Goal: Manage account settings

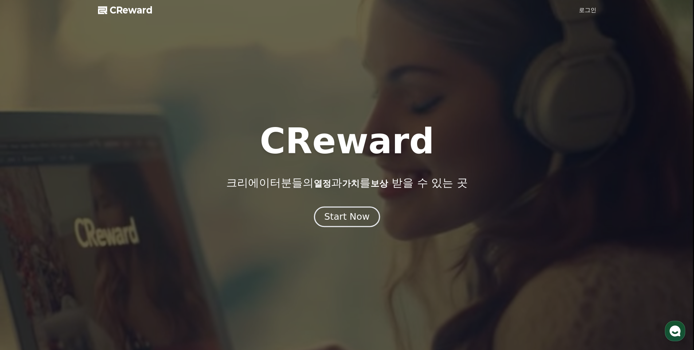
click at [347, 214] on div "Start Now" at bounding box center [346, 216] width 45 height 12
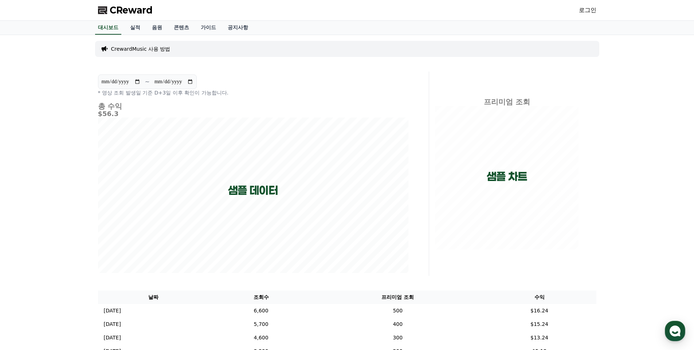
click at [589, 10] on link "로그인" at bounding box center [587, 10] width 17 height 9
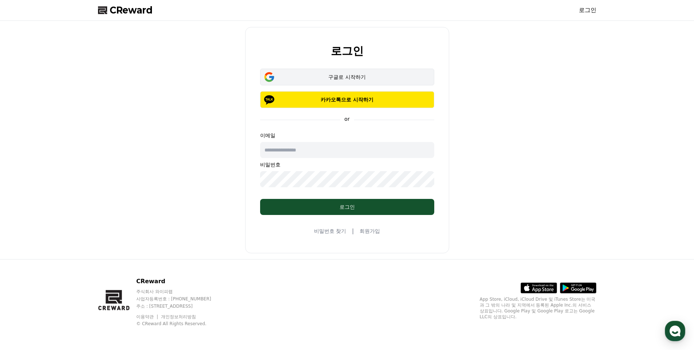
click at [339, 79] on div "구글로 시작하기" at bounding box center [347, 76] width 153 height 7
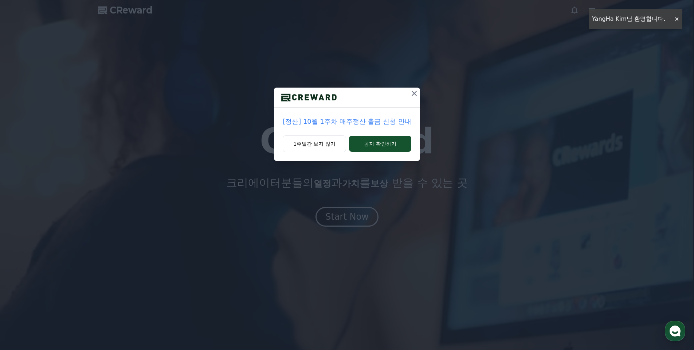
click at [415, 94] on icon at bounding box center [414, 93] width 5 height 5
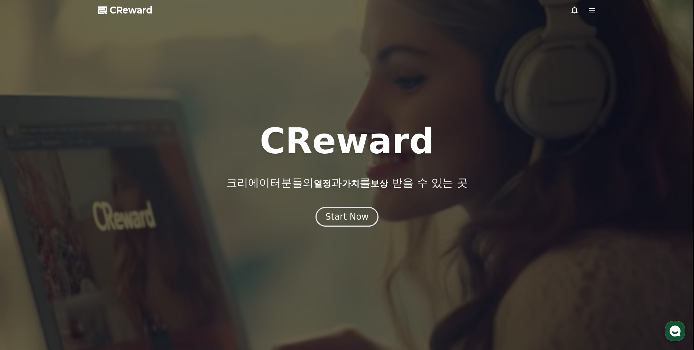
click at [593, 8] on icon at bounding box center [592, 10] width 7 height 4
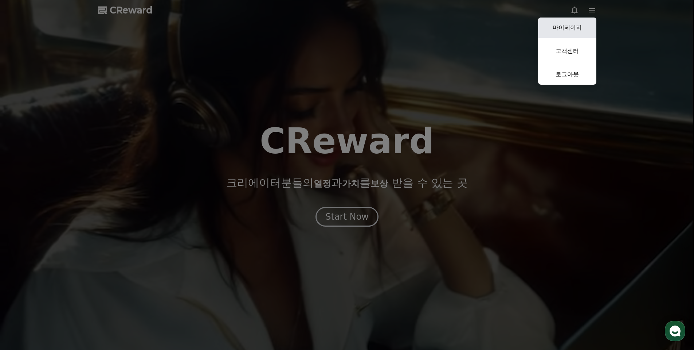
click at [568, 26] on link "마이페이지" at bounding box center [567, 27] width 58 height 20
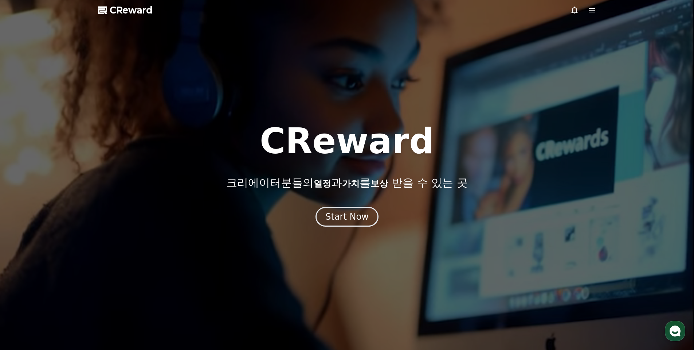
select select "**********"
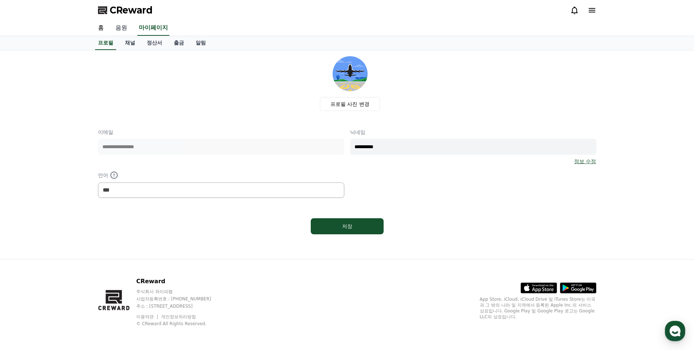
click at [129, 30] on link "음원" at bounding box center [121, 27] width 23 height 15
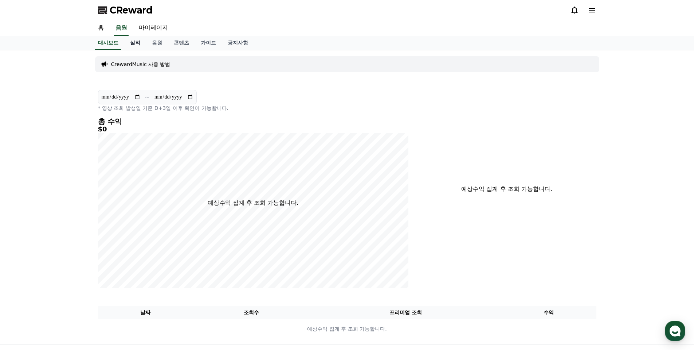
click at [136, 44] on link "실적" at bounding box center [135, 43] width 22 height 14
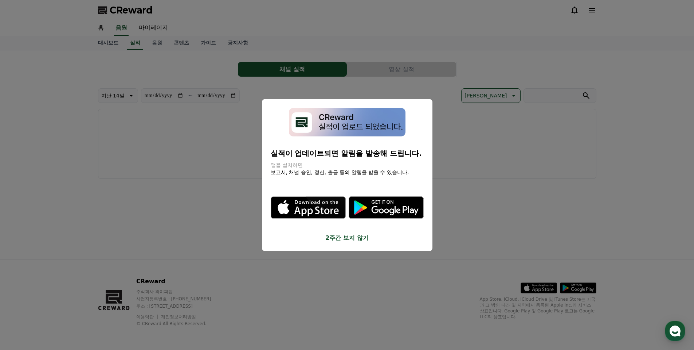
click at [487, 198] on button "close modal" at bounding box center [347, 175] width 694 height 350
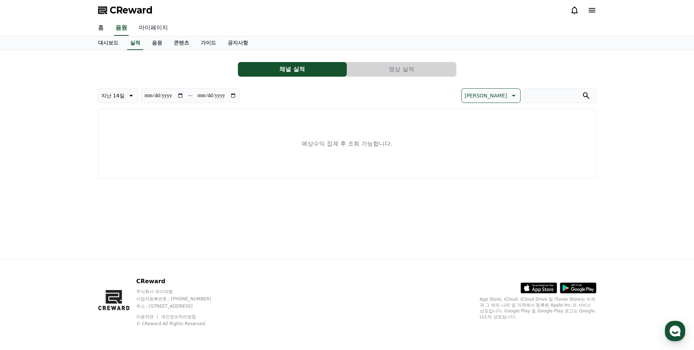
click at [152, 30] on link "마이페이지" at bounding box center [153, 27] width 41 height 15
select select "**********"
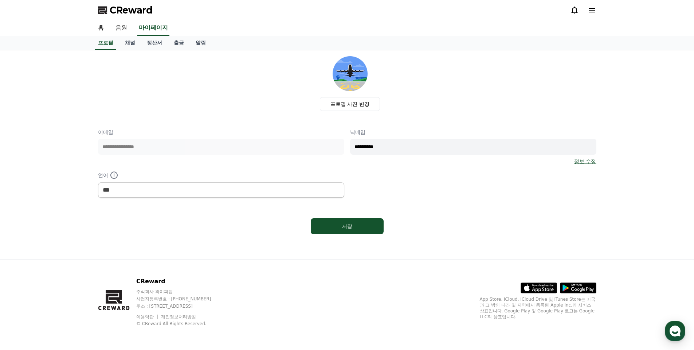
click at [574, 13] on icon at bounding box center [575, 11] width 7 height 8
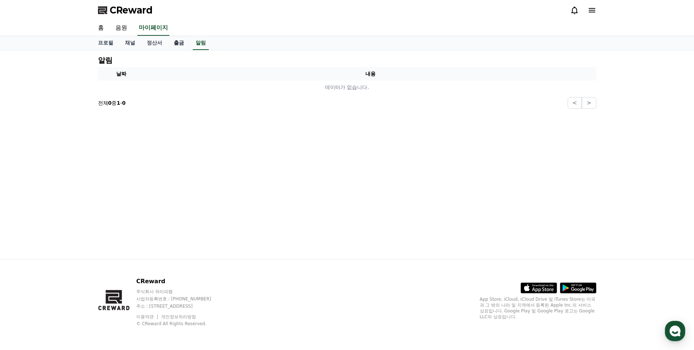
click at [179, 39] on link "출금" at bounding box center [179, 43] width 22 height 14
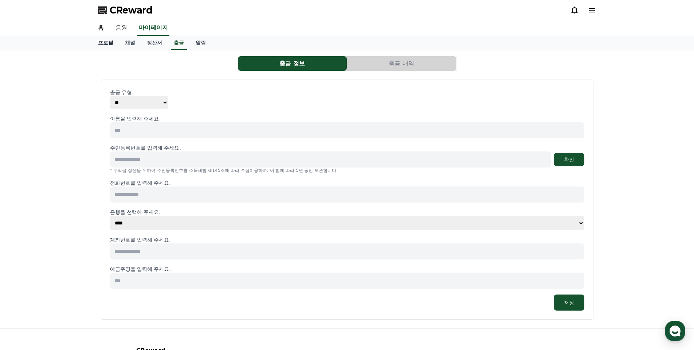
click at [109, 43] on link "프로필" at bounding box center [105, 43] width 27 height 14
select select "**********"
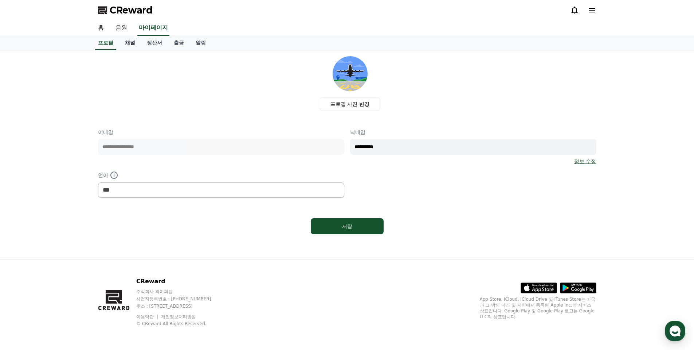
click at [132, 43] on link "채널" at bounding box center [130, 43] width 22 height 14
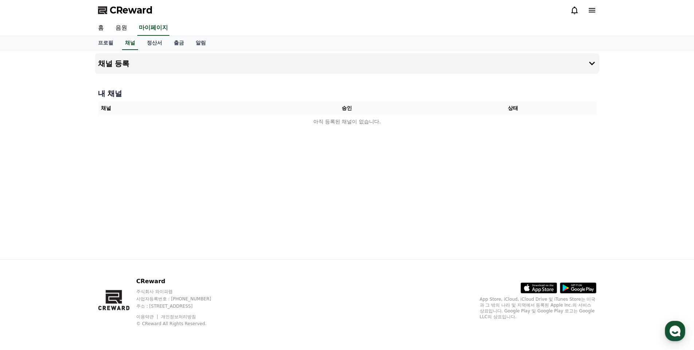
click at [592, 10] on icon at bounding box center [592, 10] width 7 height 4
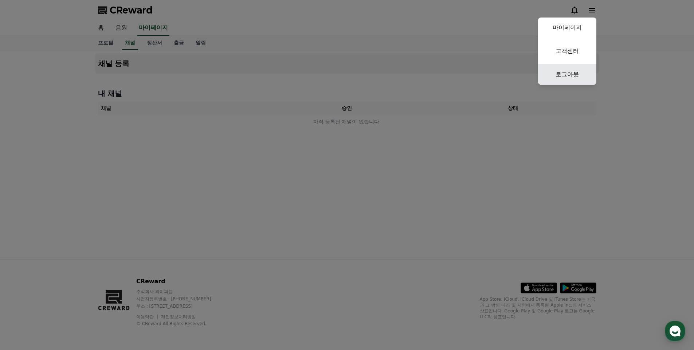
click at [570, 75] on link "로그아웃" at bounding box center [567, 74] width 58 height 20
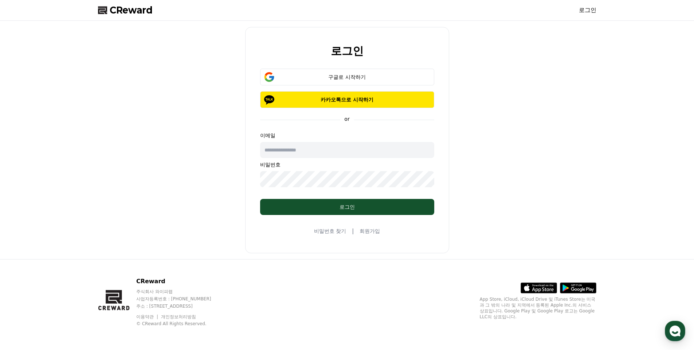
click at [583, 11] on link "로그인" at bounding box center [587, 10] width 17 height 9
click at [356, 75] on div "구글로 시작하기" at bounding box center [347, 76] width 153 height 7
click at [301, 151] on input "text" at bounding box center [347, 150] width 174 height 16
type input "**********"
